Goal: Transaction & Acquisition: Register for event/course

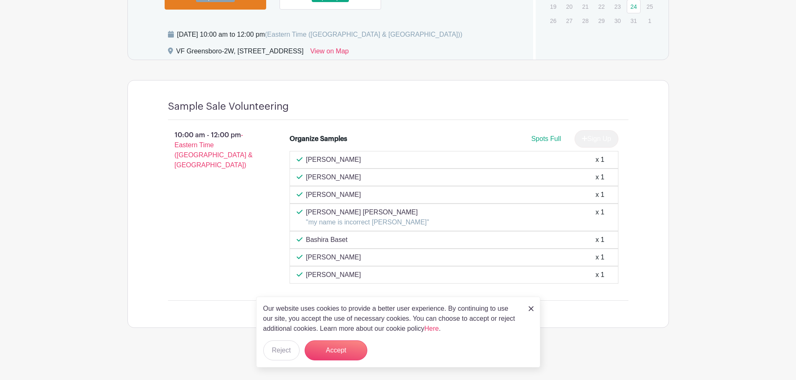
scroll to position [503, 0]
click at [325, 353] on button "Accept" at bounding box center [335, 351] width 63 height 20
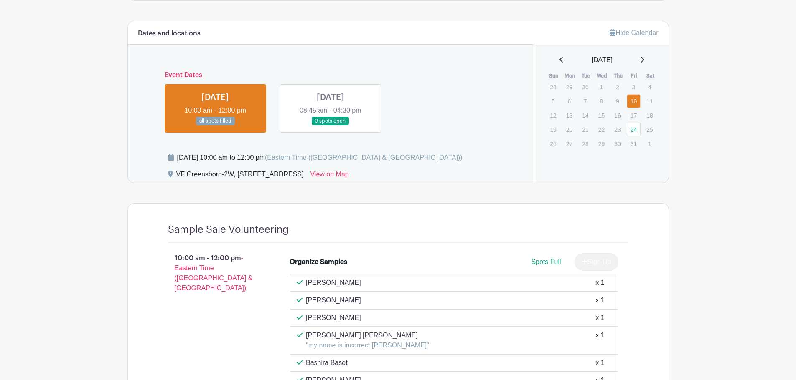
scroll to position [378, 0]
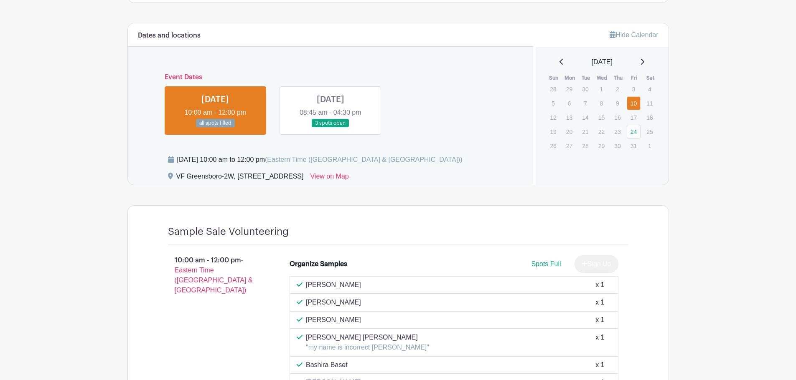
click at [330, 128] on link at bounding box center [330, 128] width 0 height 0
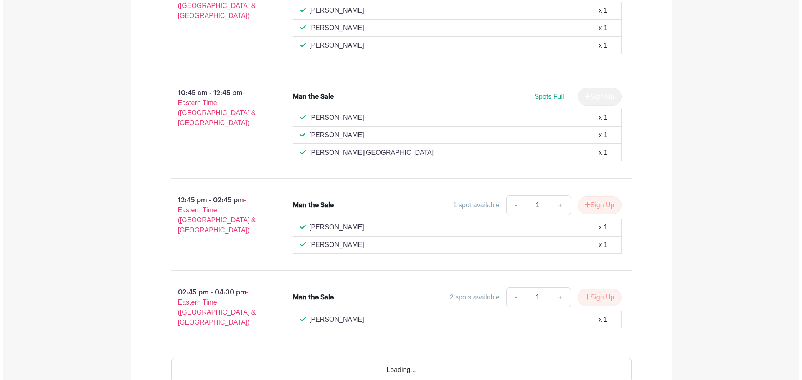
scroll to position [670, 0]
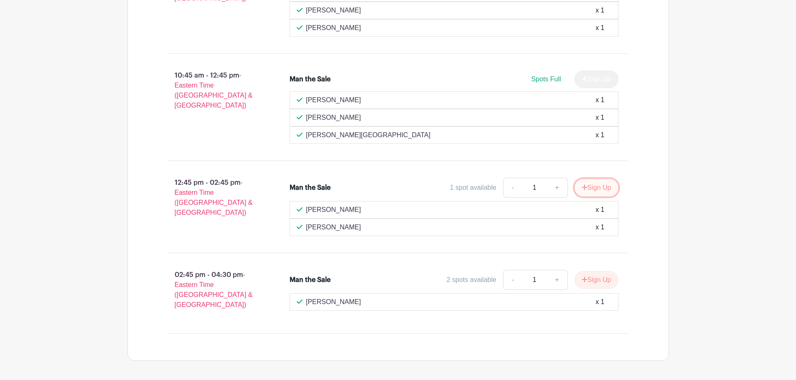
click at [593, 188] on button "Sign Up" at bounding box center [596, 188] width 44 height 18
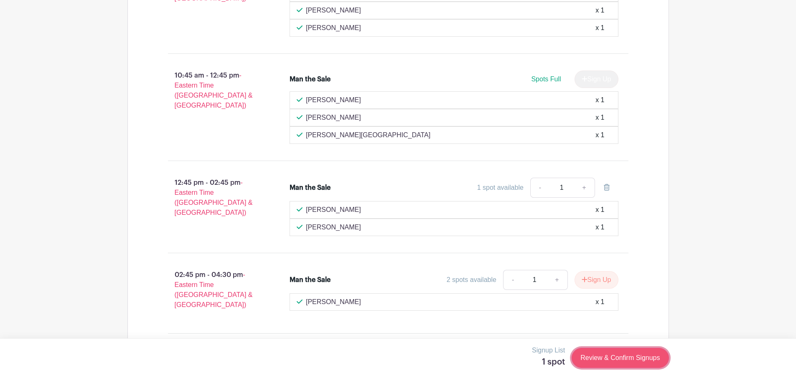
click at [621, 358] on link "Review & Confirm Signups" at bounding box center [619, 358] width 97 height 20
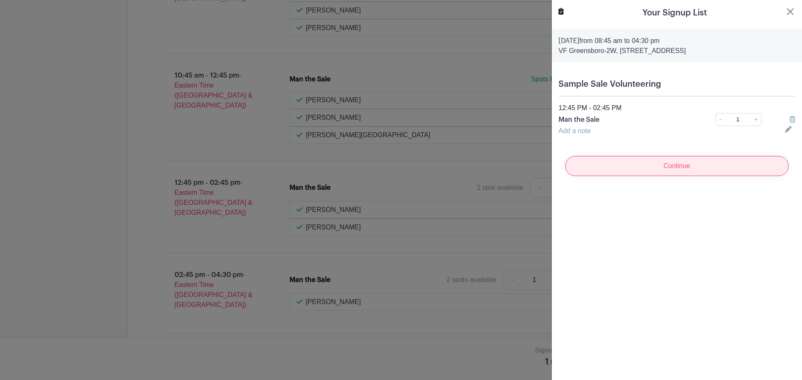
click at [686, 172] on input "Continue" at bounding box center [676, 166] width 223 height 20
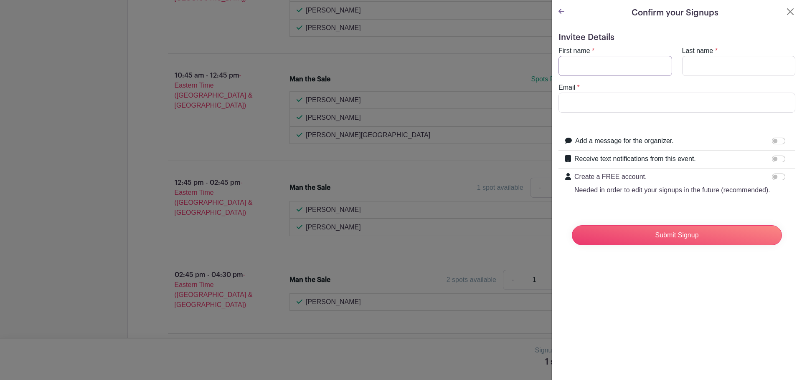
click at [600, 70] on input "First name" at bounding box center [615, 66] width 114 height 20
type input "[PERSON_NAME]"
type input "[EMAIL_ADDRESS][DOMAIN_NAME]"
click at [772, 173] on div at bounding box center [780, 177] width 17 height 10
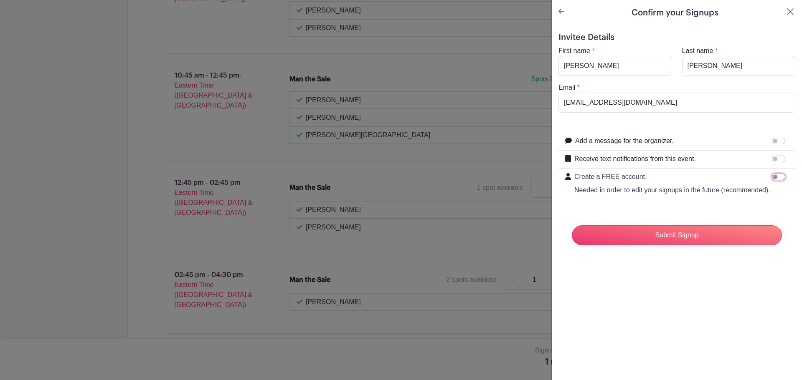
click at [772, 177] on input "Create a FREE account. Needed in order to edit your signups in the future (reco…" at bounding box center [778, 177] width 13 height 7
checkbox input "true"
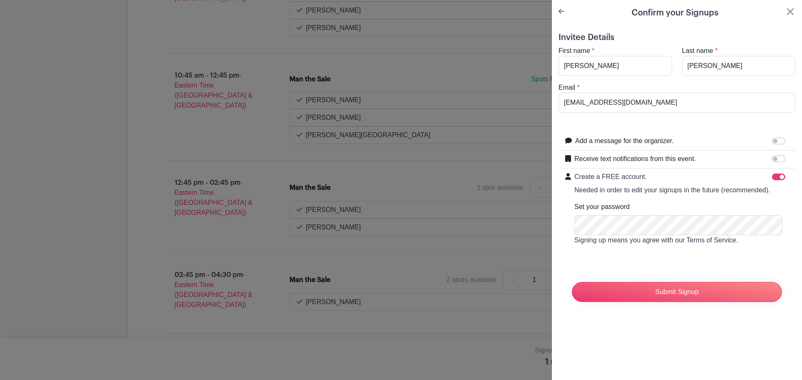
click at [546, 269] on div at bounding box center [401, 190] width 802 height 380
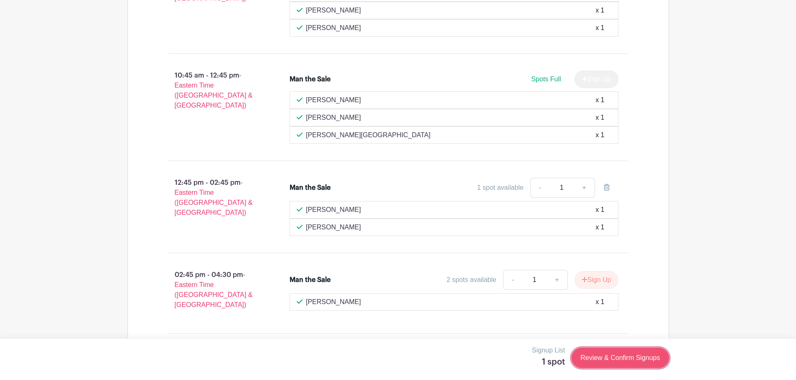
click at [632, 356] on link "Review & Confirm Signups" at bounding box center [619, 358] width 97 height 20
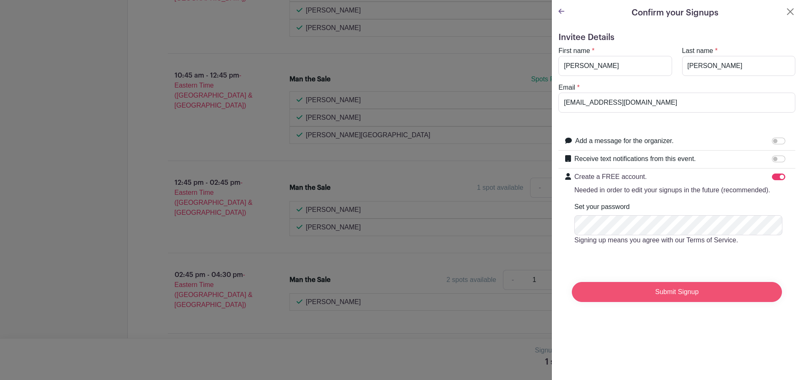
click at [673, 302] on input "Submit Signup" at bounding box center [677, 292] width 210 height 20
